Goal: Check status: Check status

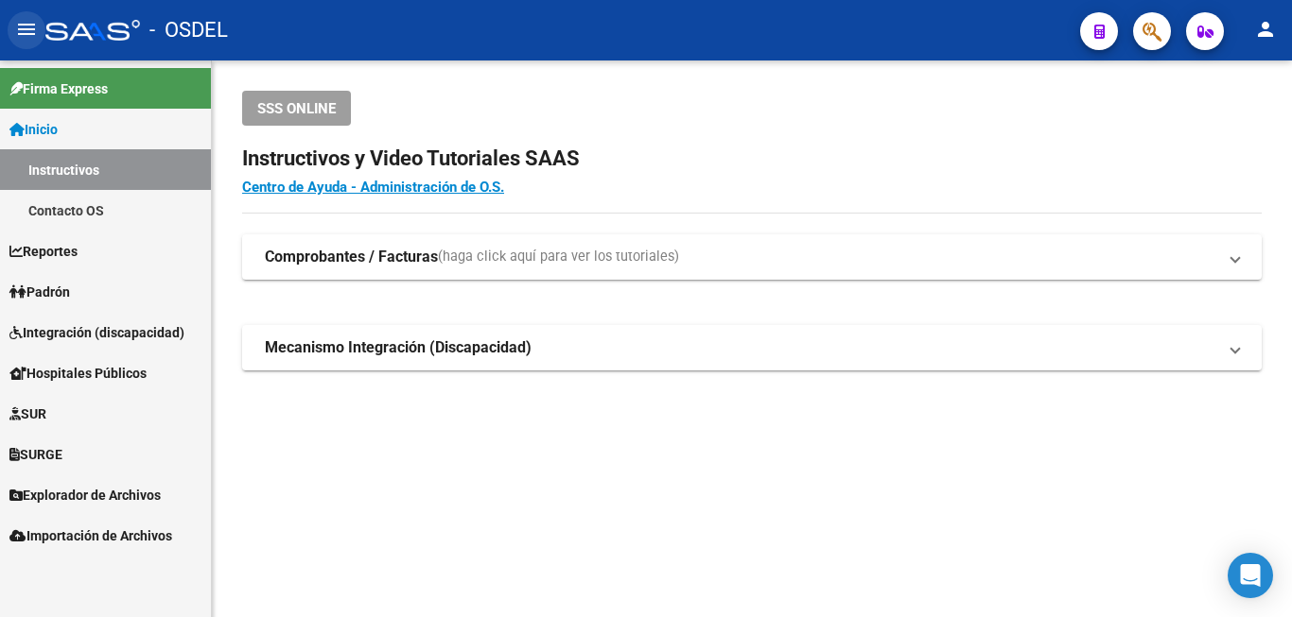
click at [27, 26] on mat-icon "menu" at bounding box center [26, 29] width 23 height 23
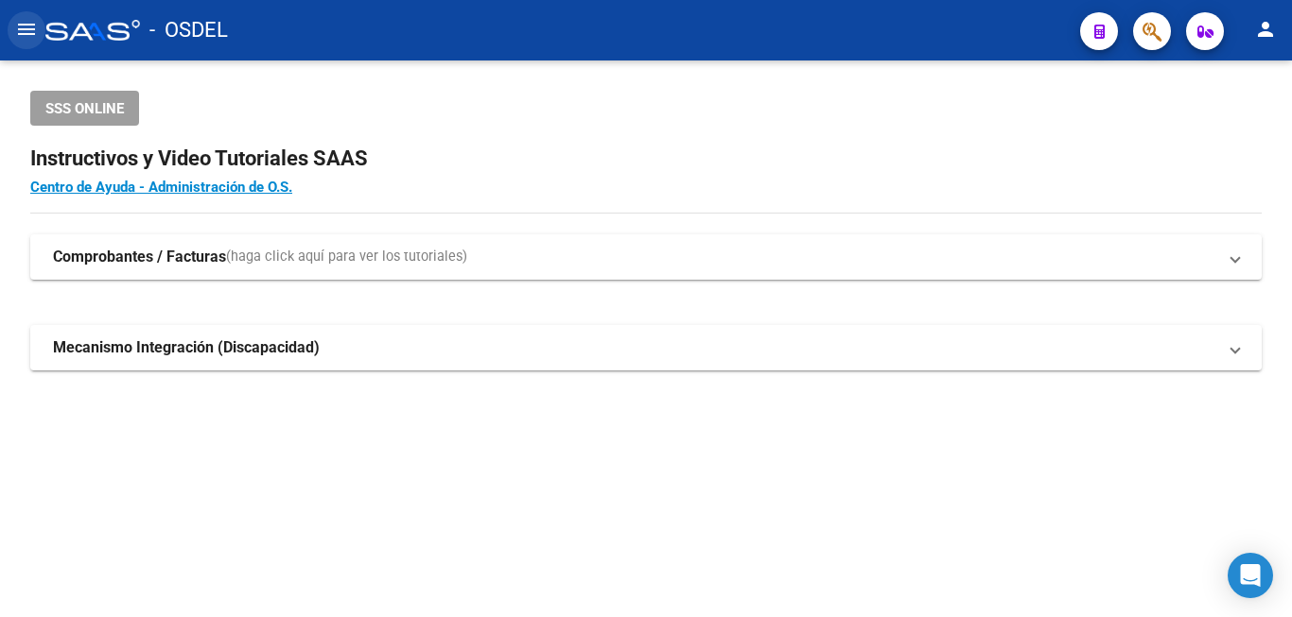
click at [27, 26] on mat-icon "menu" at bounding box center [26, 29] width 23 height 23
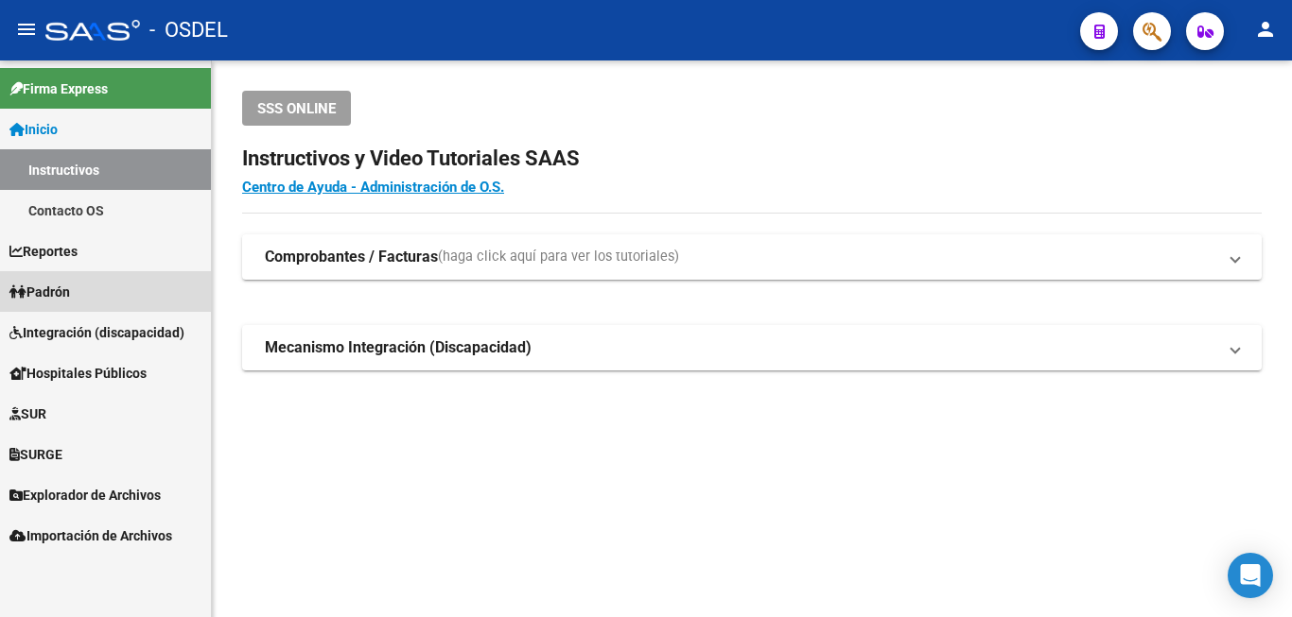
click at [63, 293] on span "Padrón" at bounding box center [39, 292] width 61 height 21
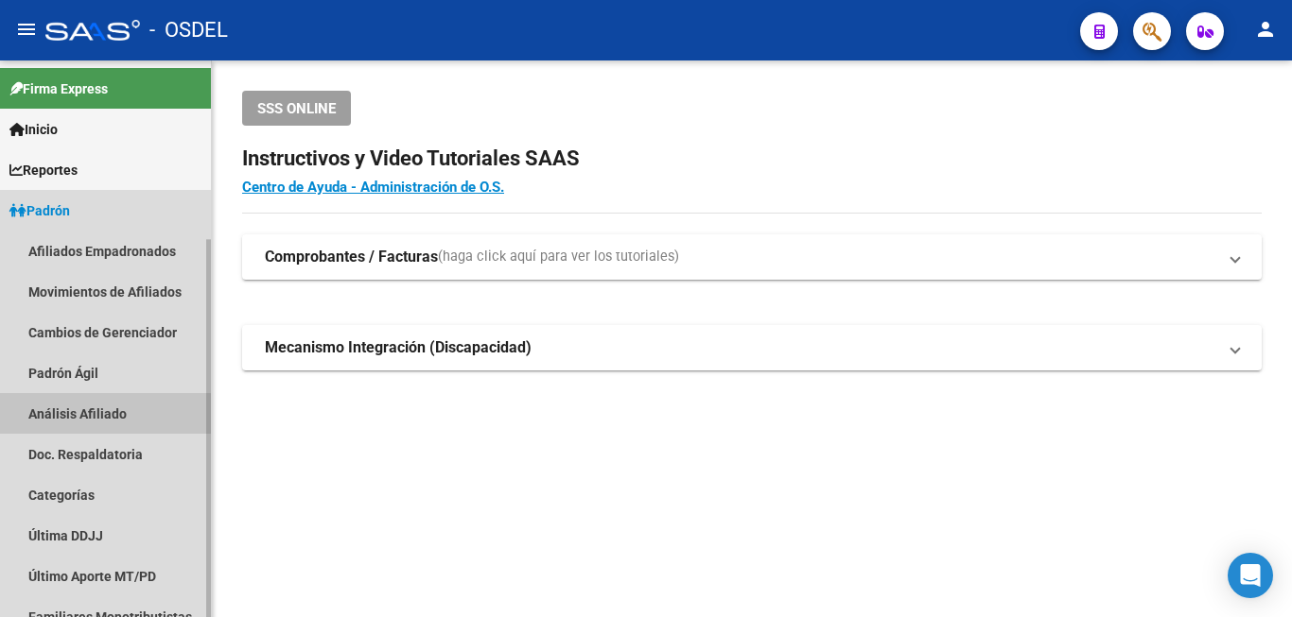
click at [96, 419] on link "Análisis Afiliado" at bounding box center [105, 413] width 211 height 41
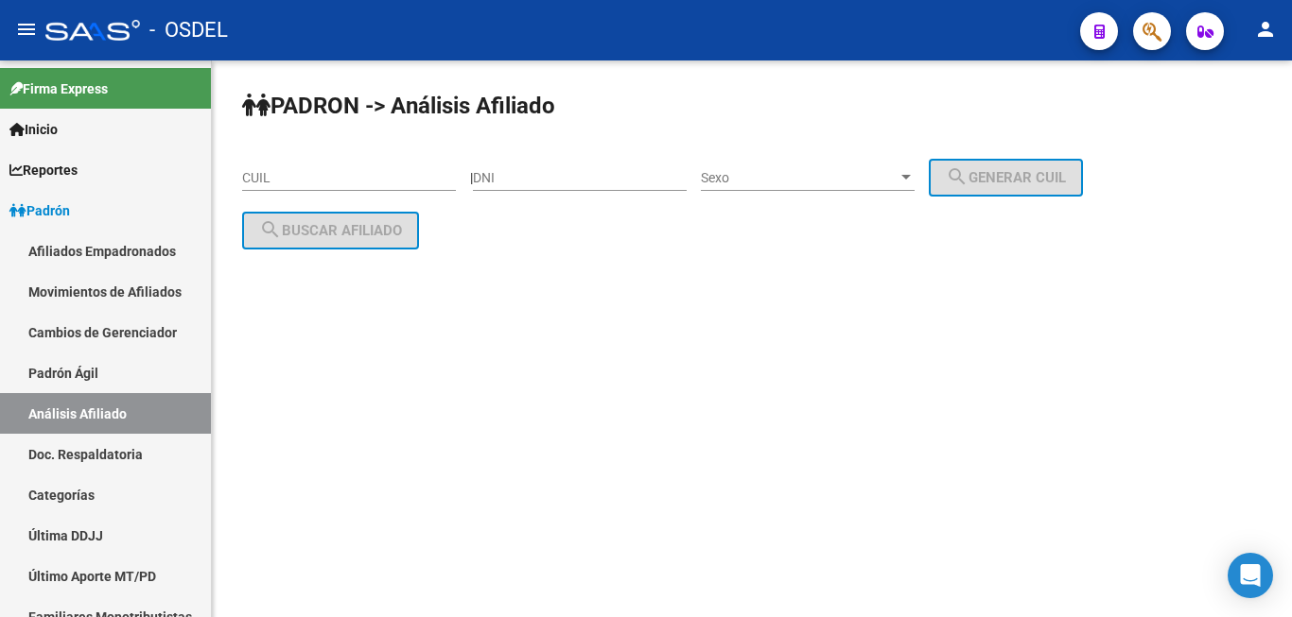
click at [551, 174] on input "DNI" at bounding box center [580, 178] width 214 height 16
type input "25022017"
click at [755, 173] on span "Sexo" at bounding box center [799, 178] width 197 height 16
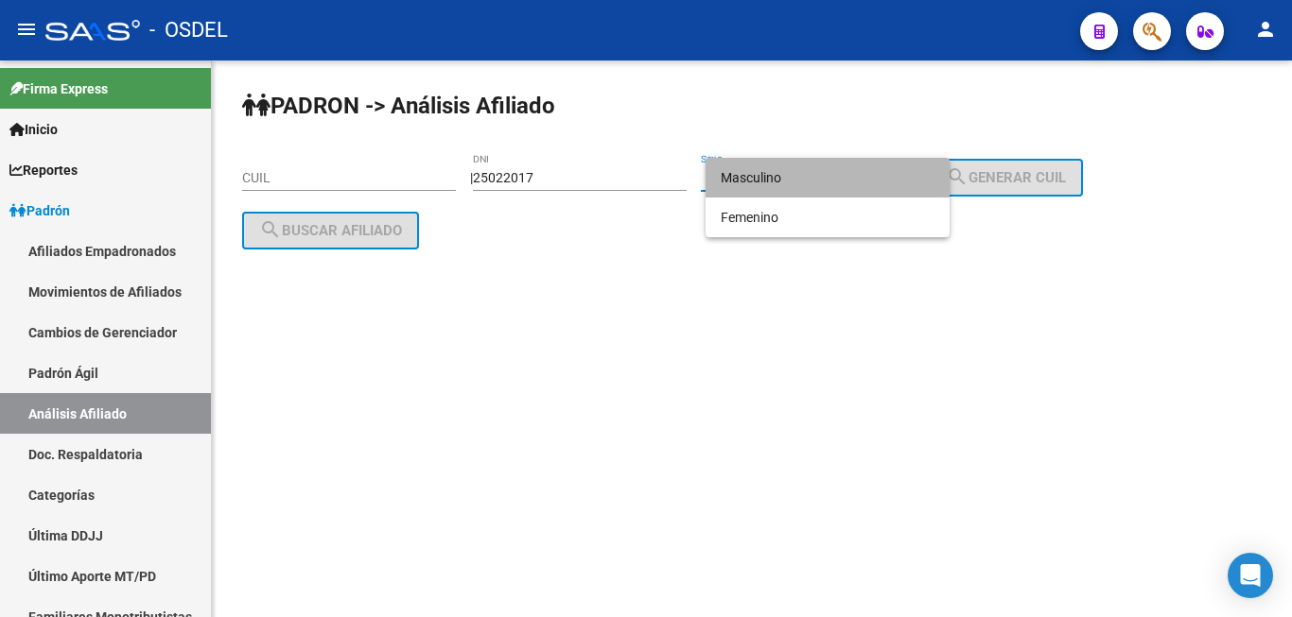
click at [755, 173] on span "Masculino" at bounding box center [827, 178] width 214 height 40
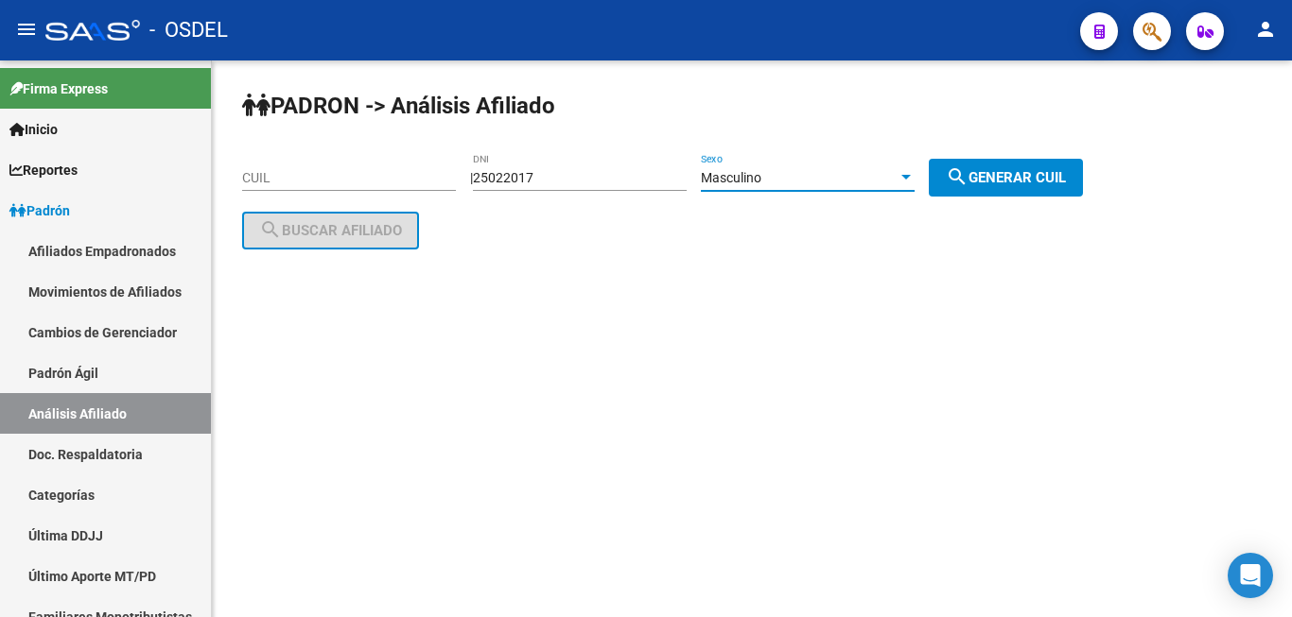
click at [1056, 173] on span "search Generar CUIL" at bounding box center [1005, 177] width 120 height 17
type input "20-25022017-1"
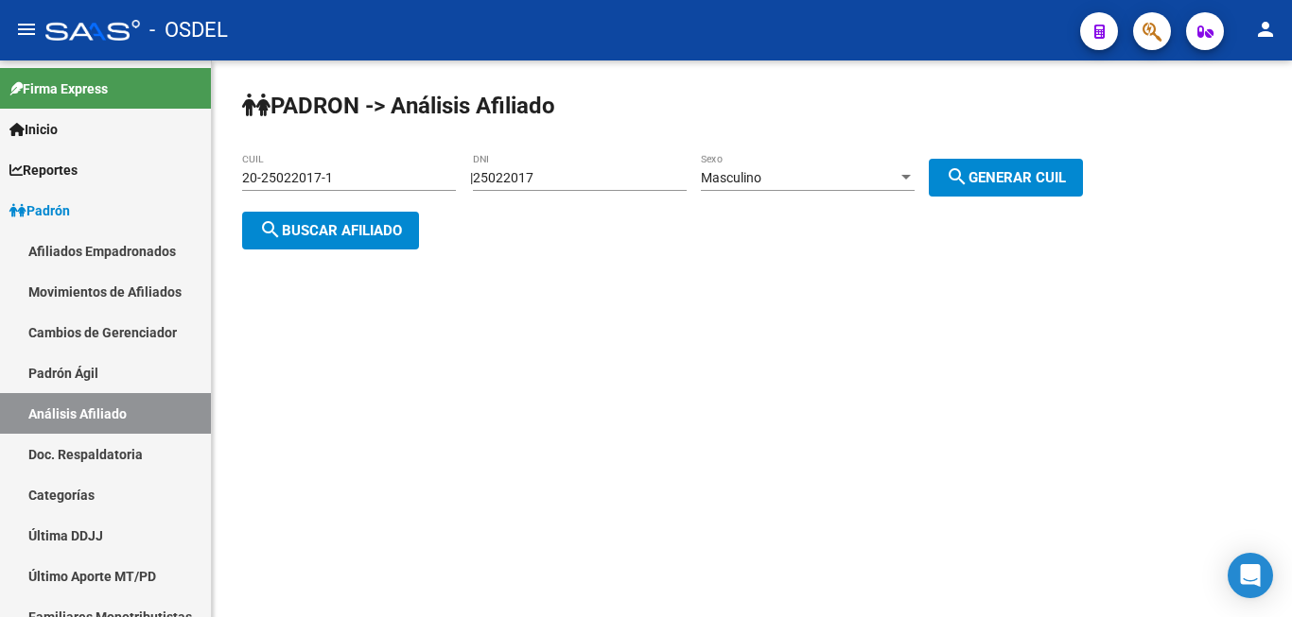
click at [346, 229] on span "search Buscar afiliado" at bounding box center [330, 230] width 143 height 17
